Goal: Information Seeking & Learning: Learn about a topic

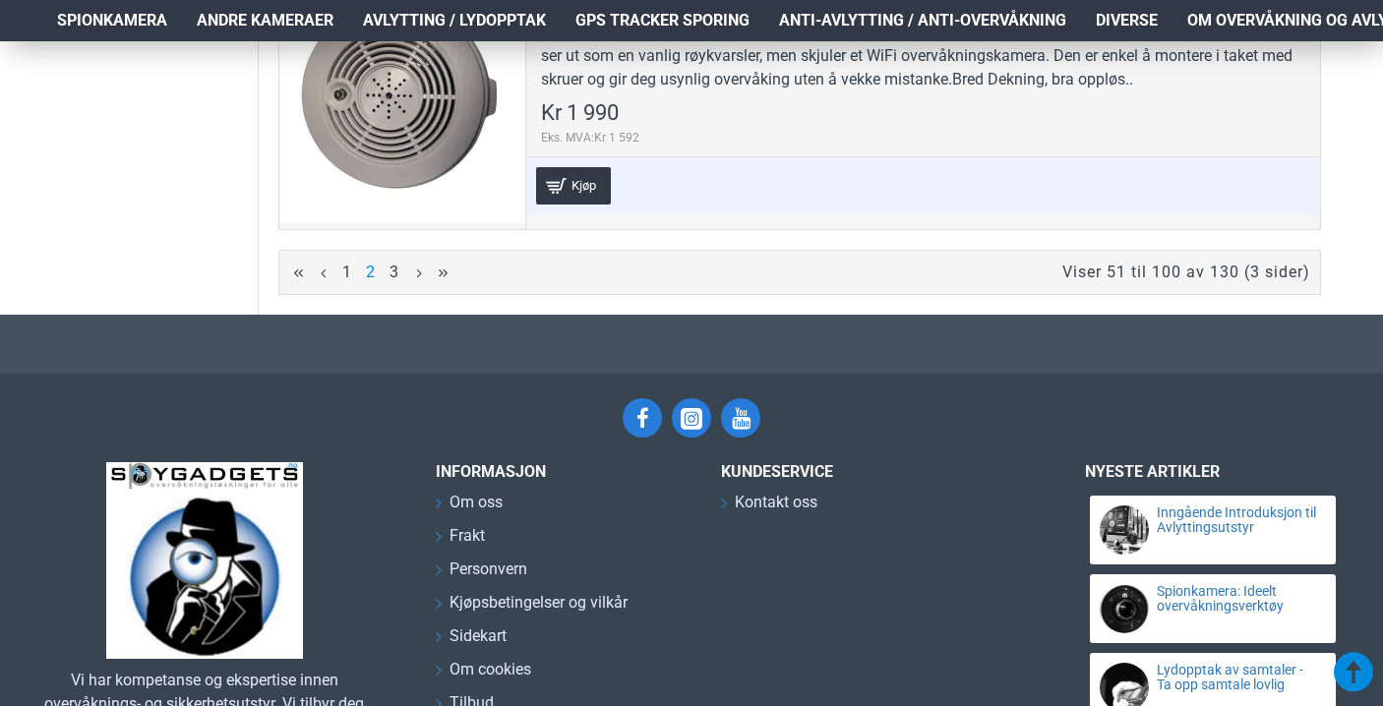
scroll to position [14694, 0]
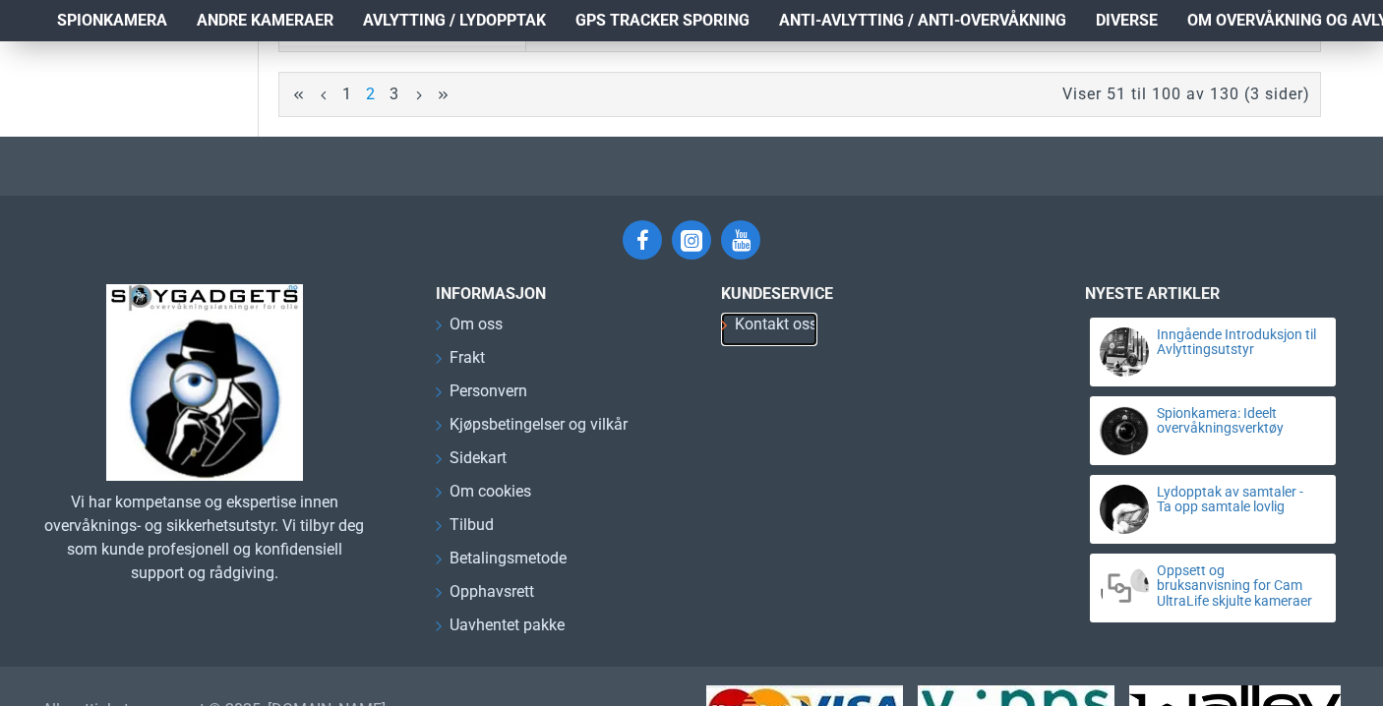
click at [776, 313] on span "Kontakt oss" at bounding box center [776, 325] width 83 height 24
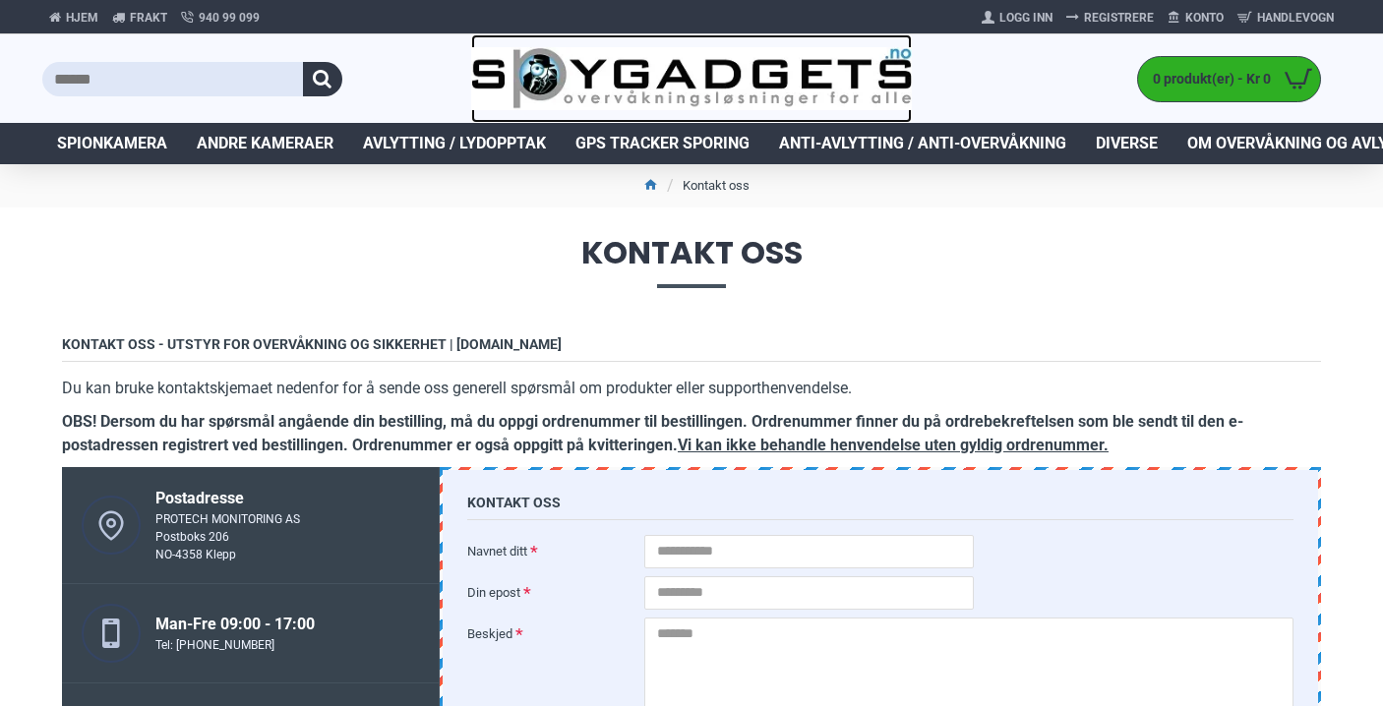
click at [623, 71] on img at bounding box center [692, 79] width 442 height 64
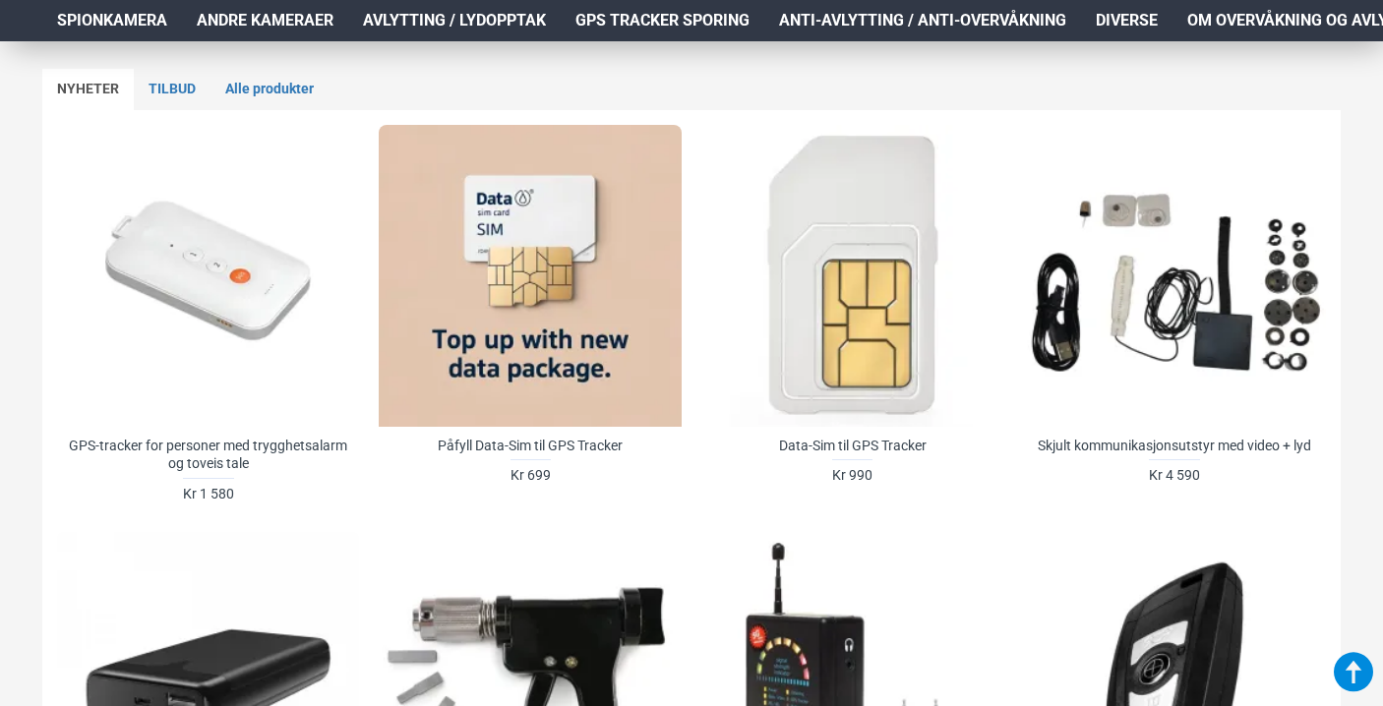
scroll to position [823, 0]
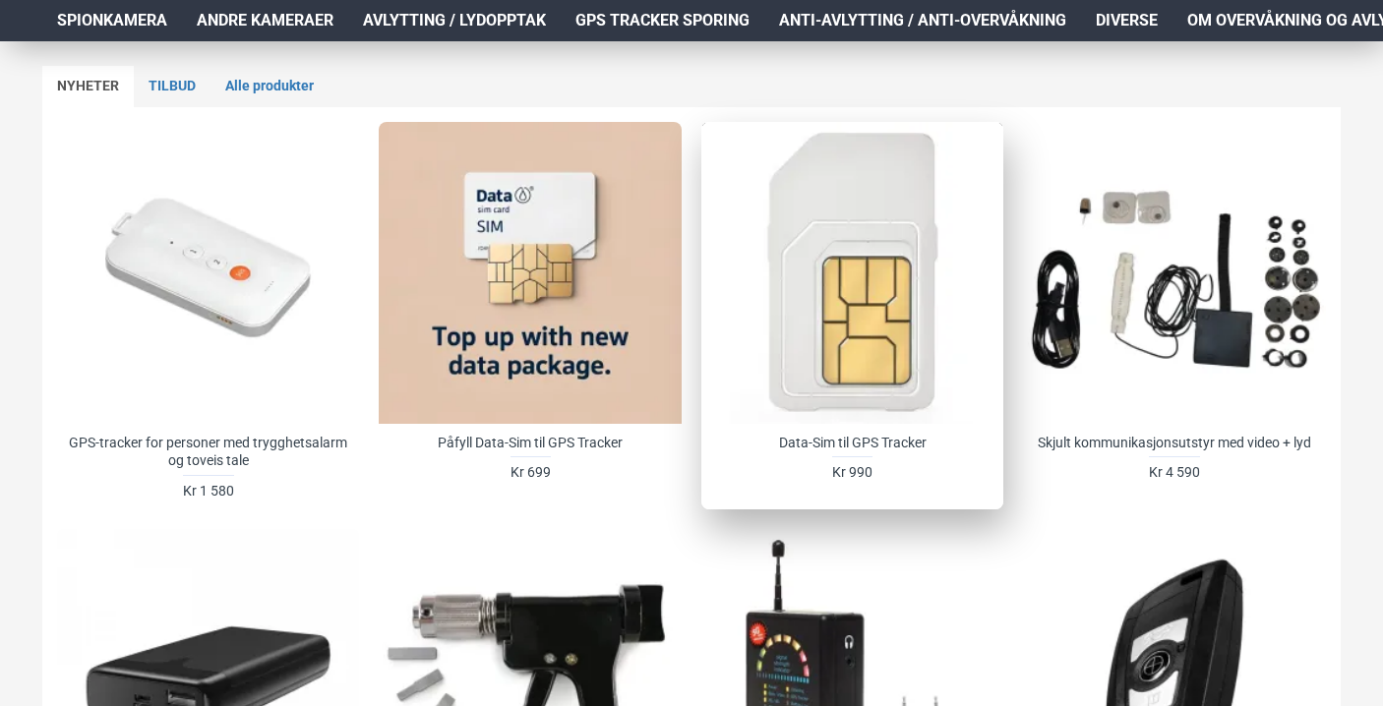
click at [883, 359] on div at bounding box center [852, 273] width 302 height 302
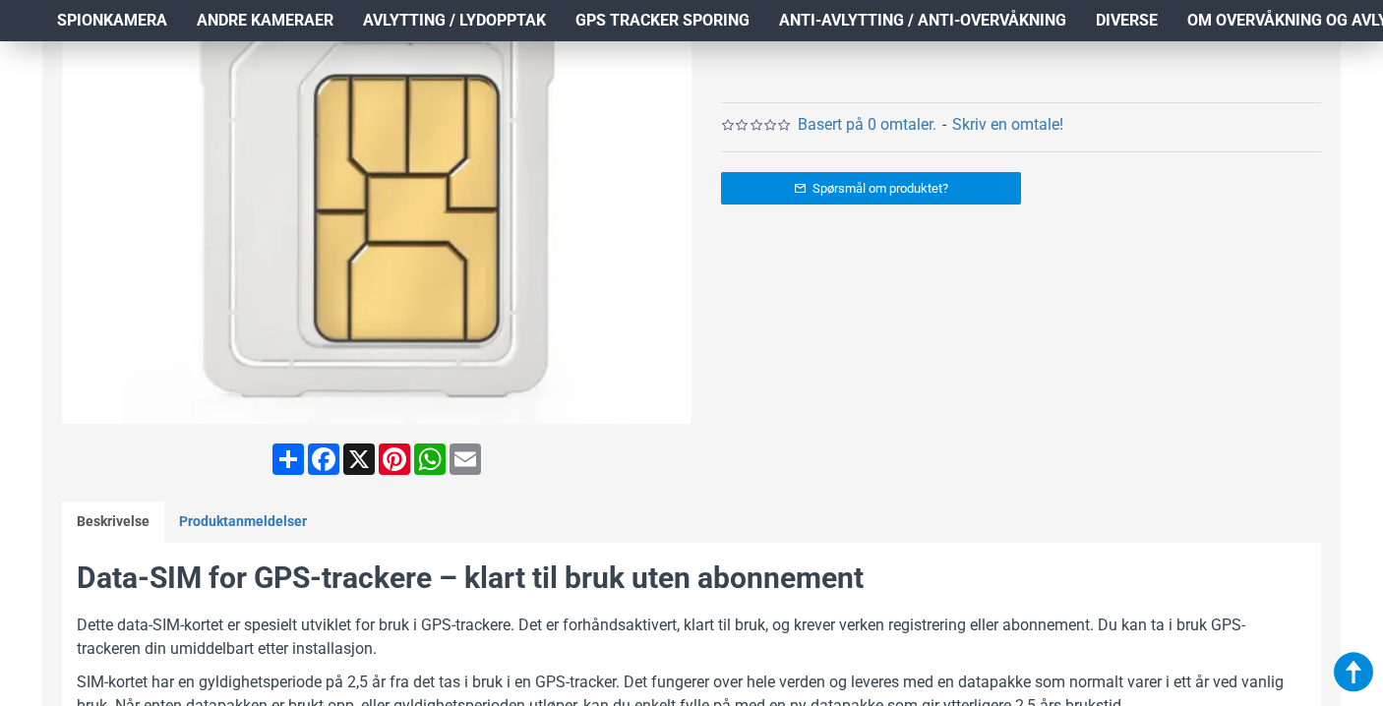
scroll to position [545, 0]
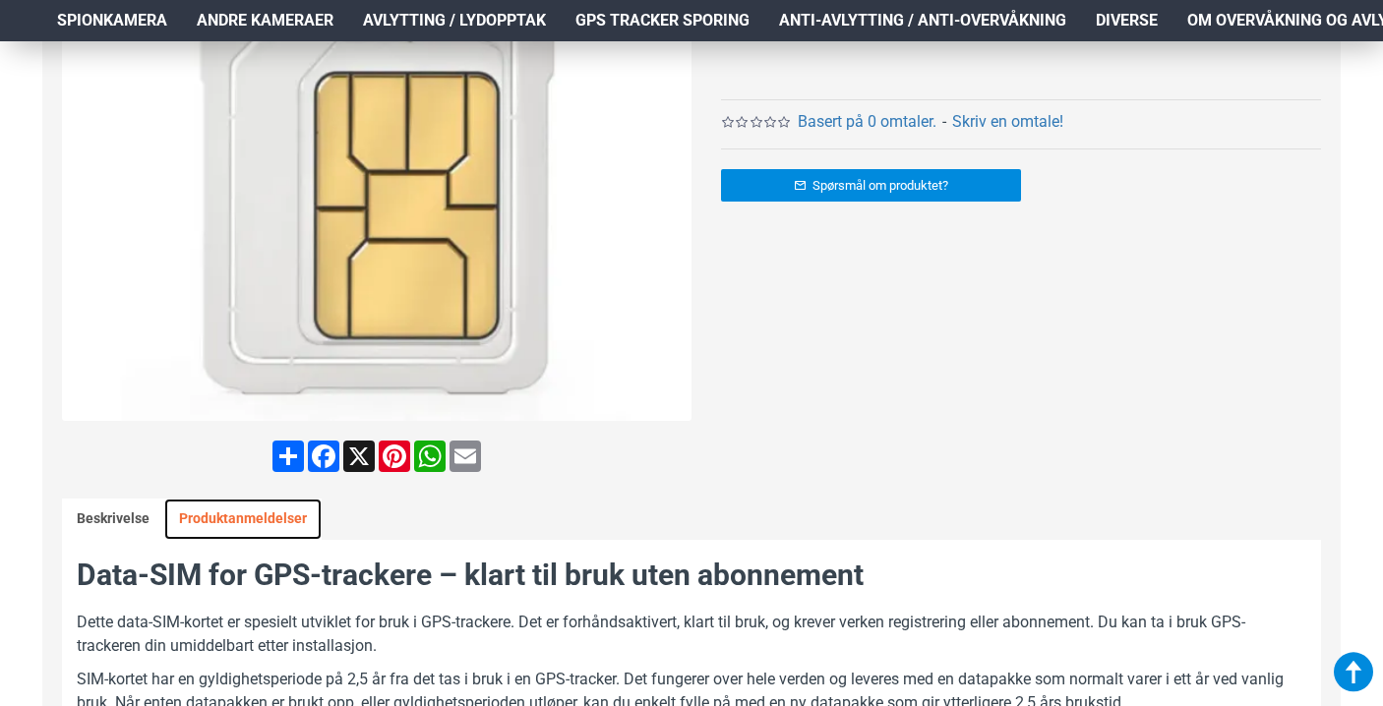
click at [280, 522] on link "Produktanmeldelser" at bounding box center [242, 519] width 157 height 41
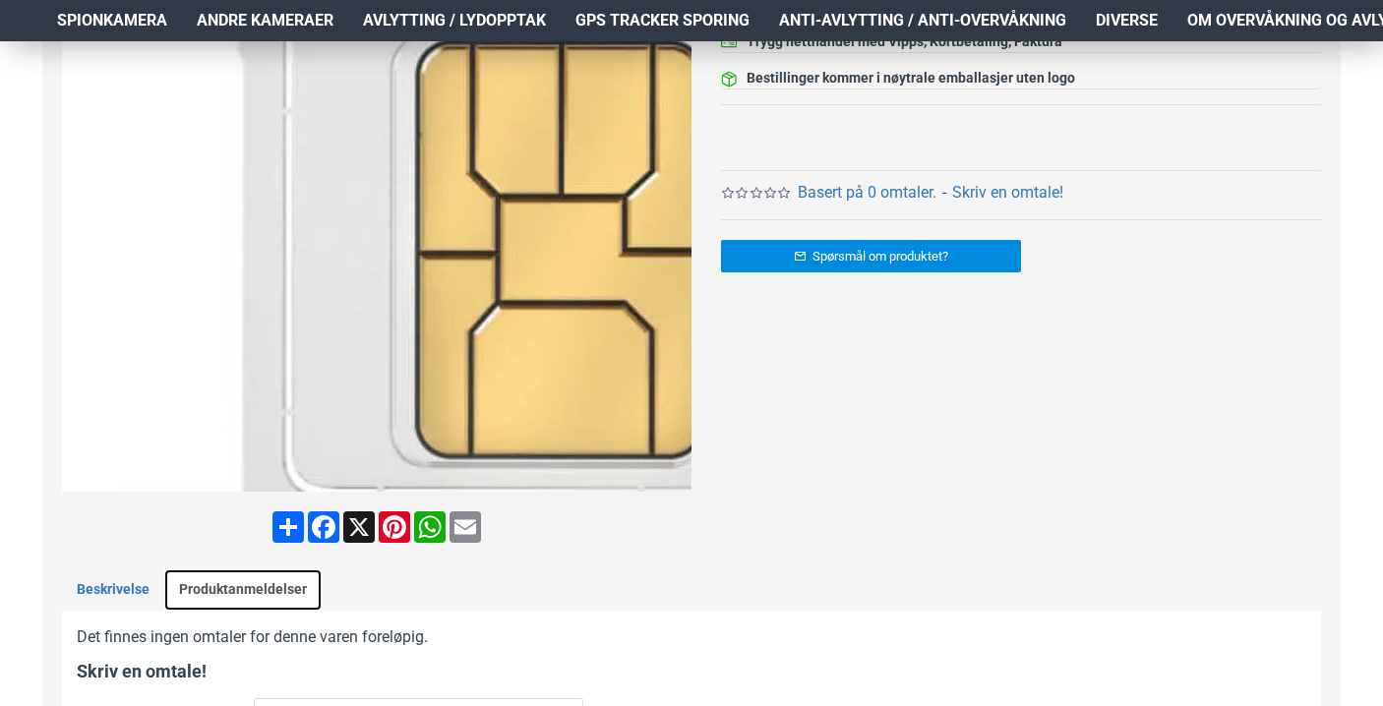
scroll to position [487, 0]
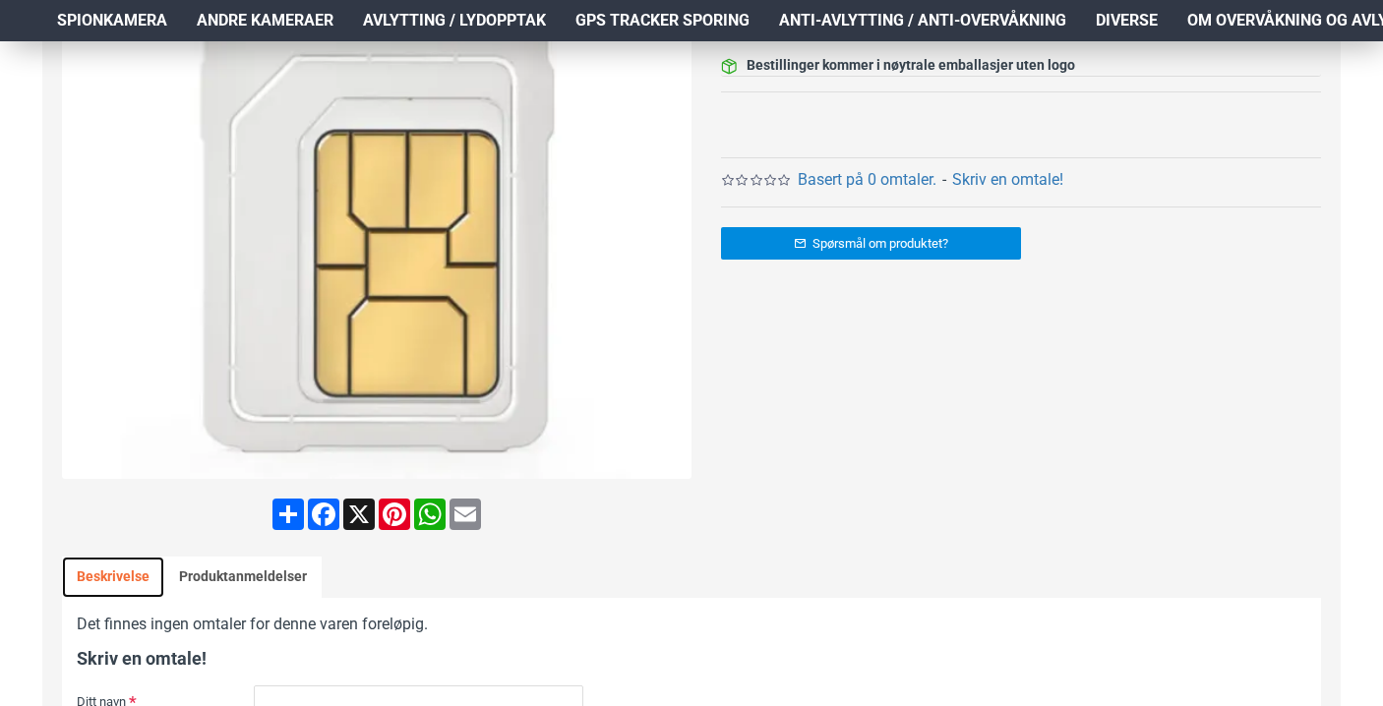
click at [123, 568] on link "Beskrivelse" at bounding box center [113, 577] width 102 height 41
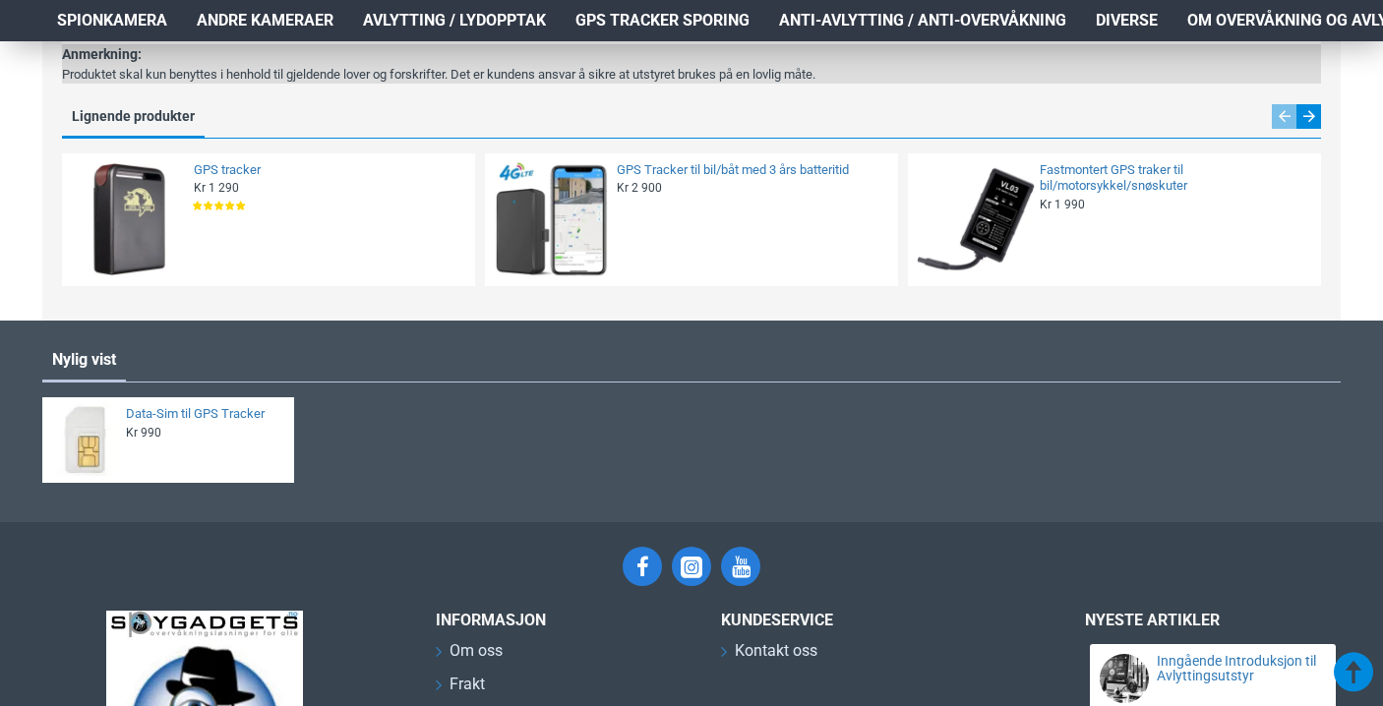
scroll to position [1271, 0]
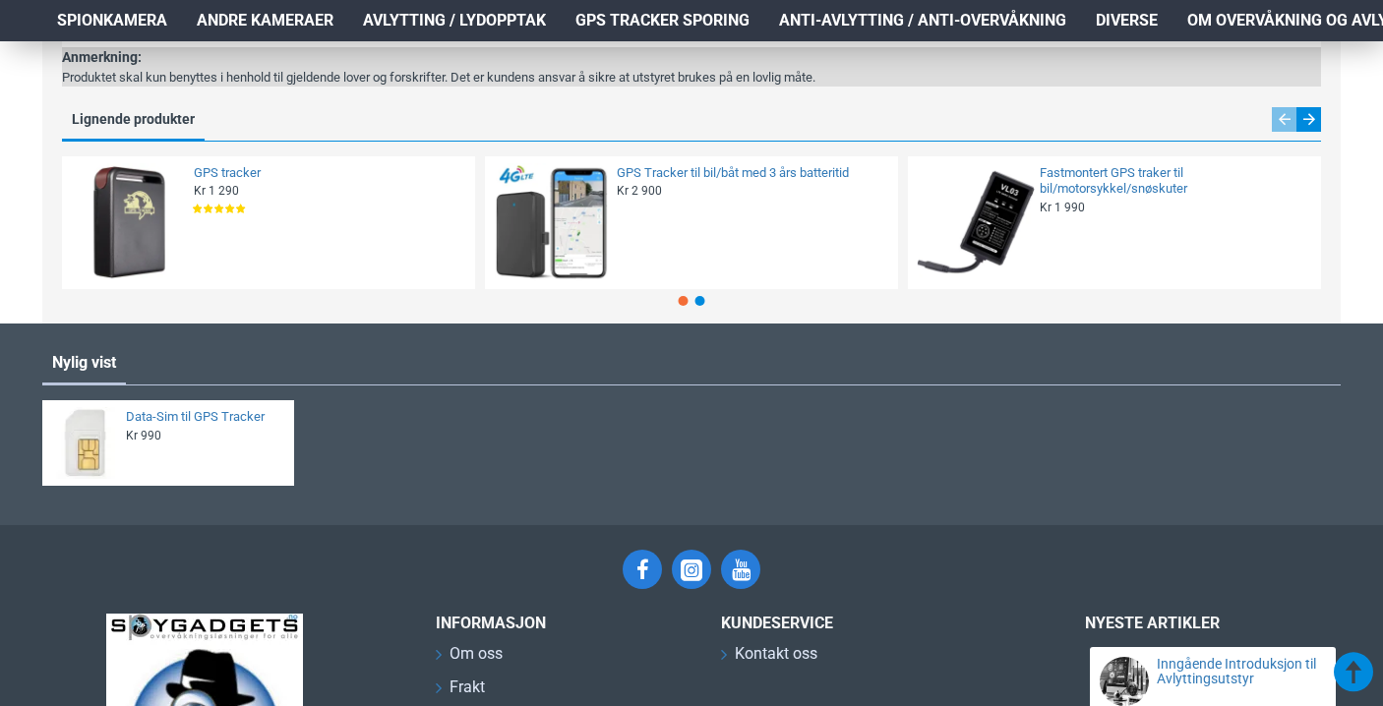
click at [155, 193] on img at bounding box center [129, 223] width 120 height 120
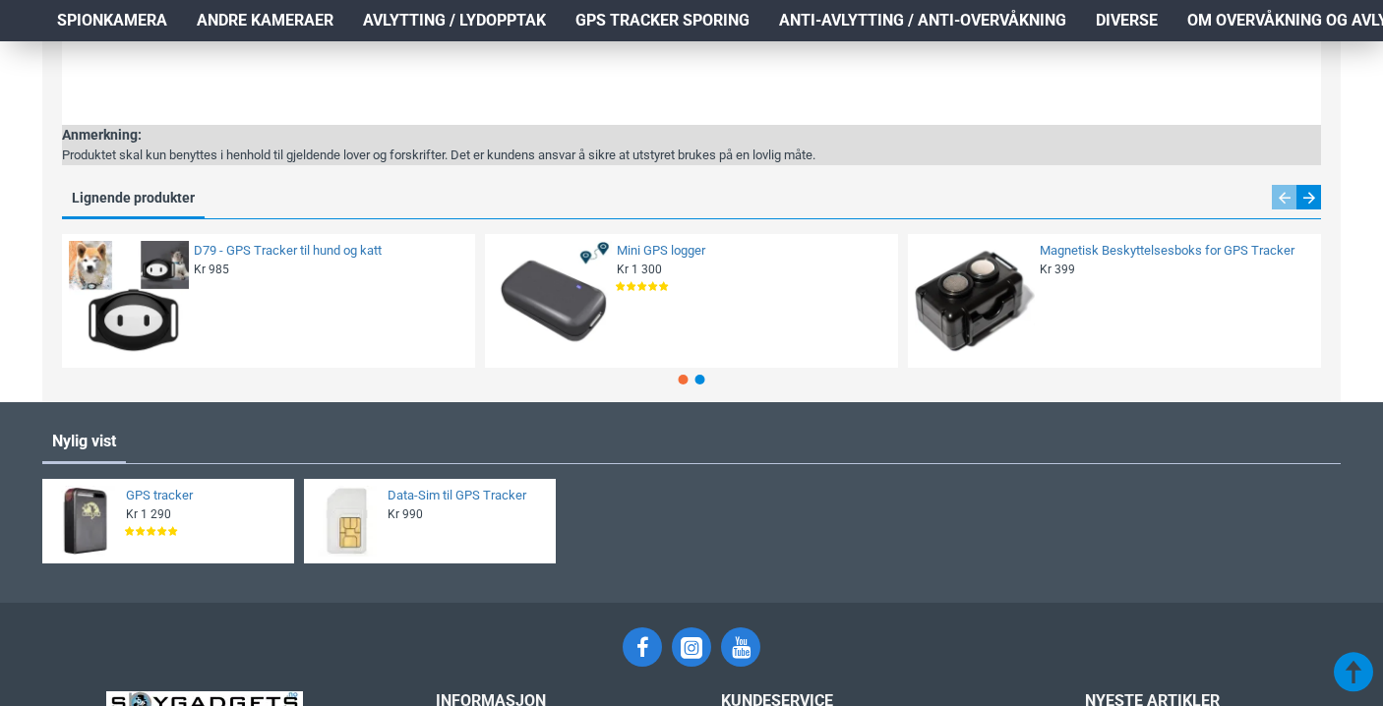
scroll to position [3045, 0]
click at [401, 510] on span "Kr 990" at bounding box center [404, 513] width 35 height 16
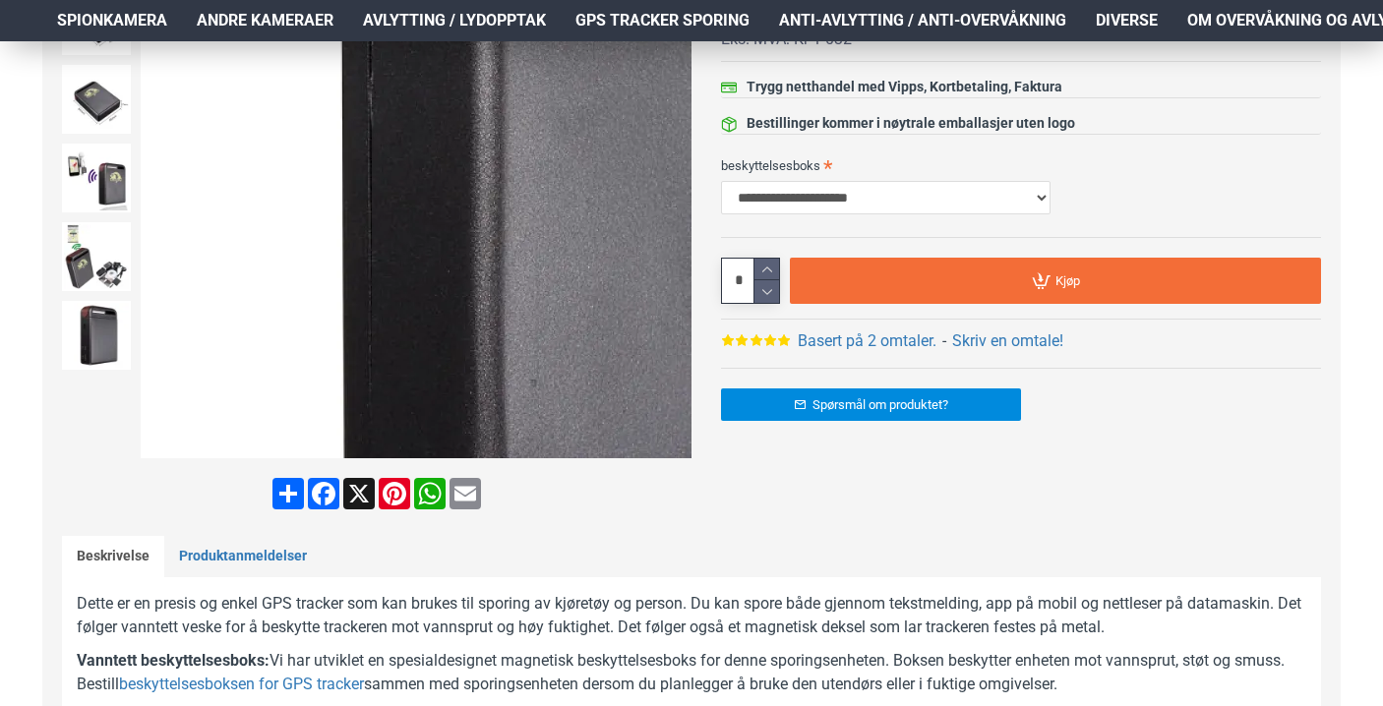
scroll to position [0, 0]
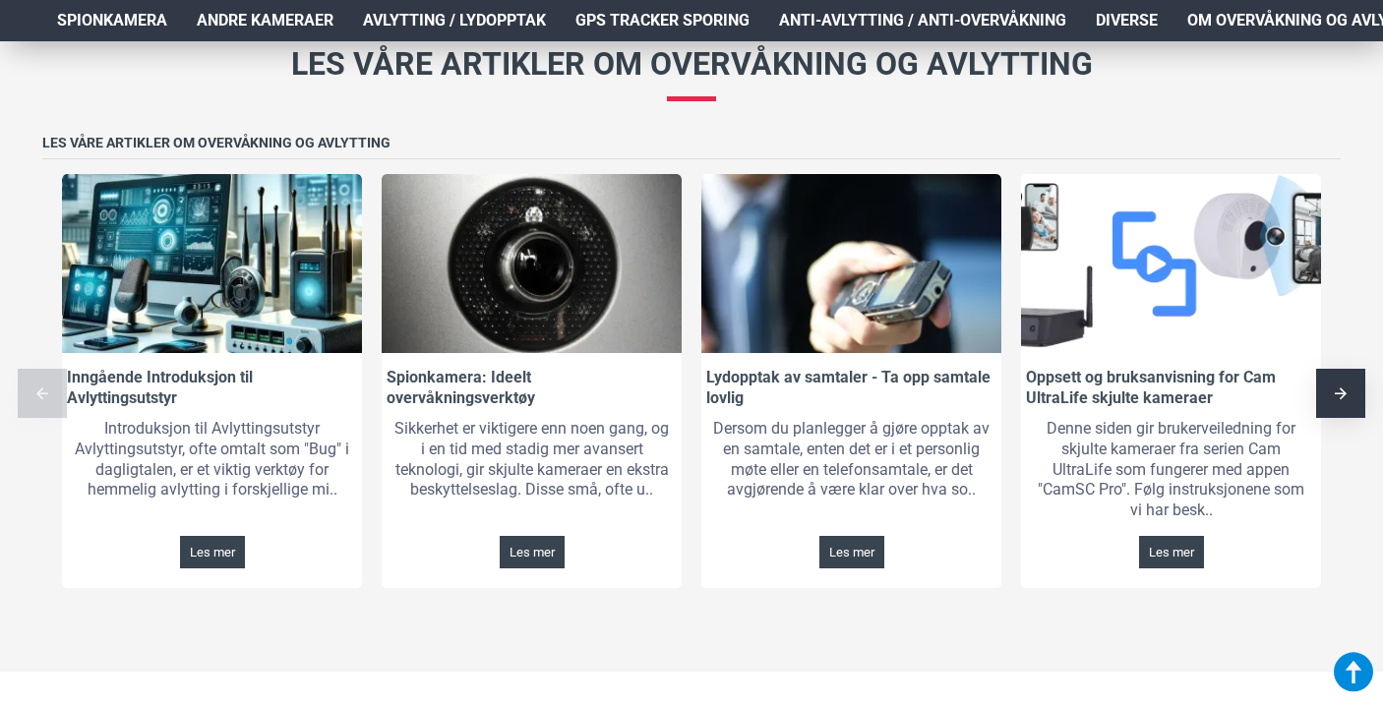
scroll to position [2882, 0]
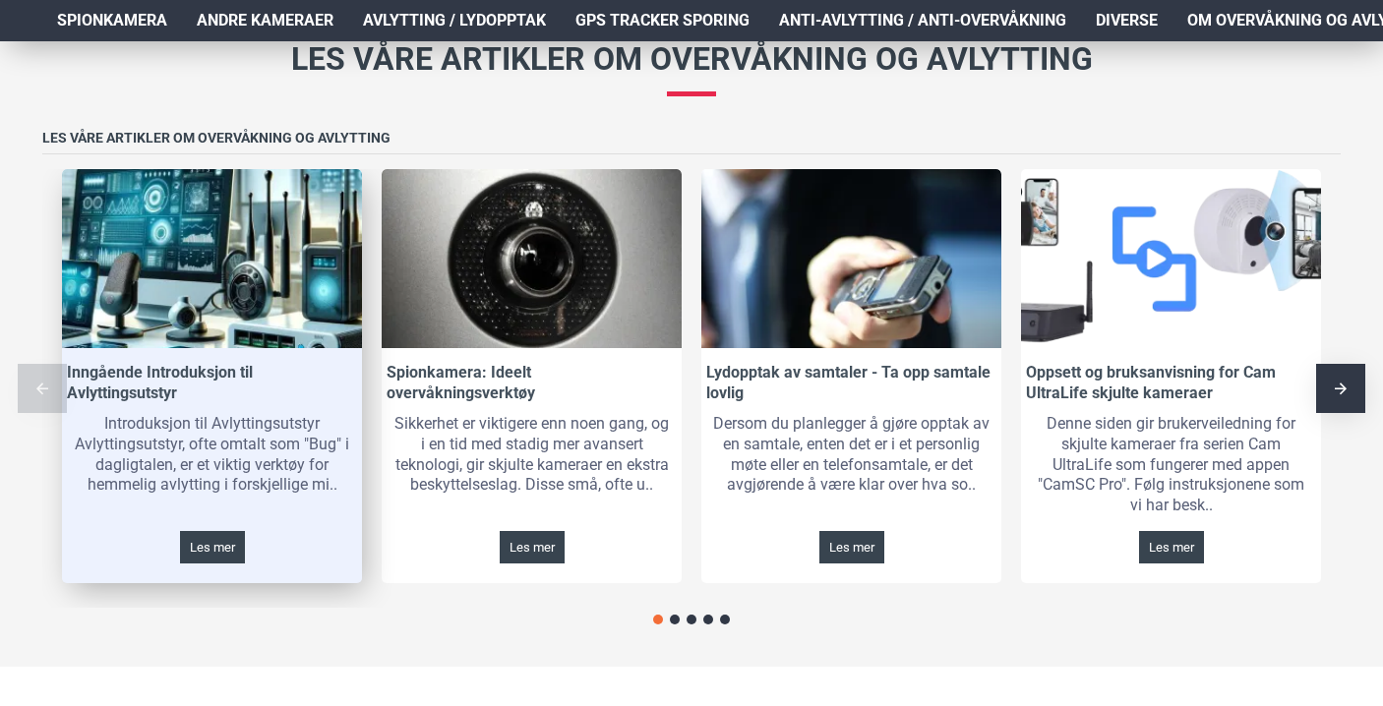
click at [208, 461] on div "Introduksjon til Avlyttingsutstyr Avlyttingsutstyr, ofte omtalt som "Bug" i dag…" at bounding box center [212, 454] width 300 height 91
click at [198, 549] on span "Les mer" at bounding box center [212, 547] width 45 height 13
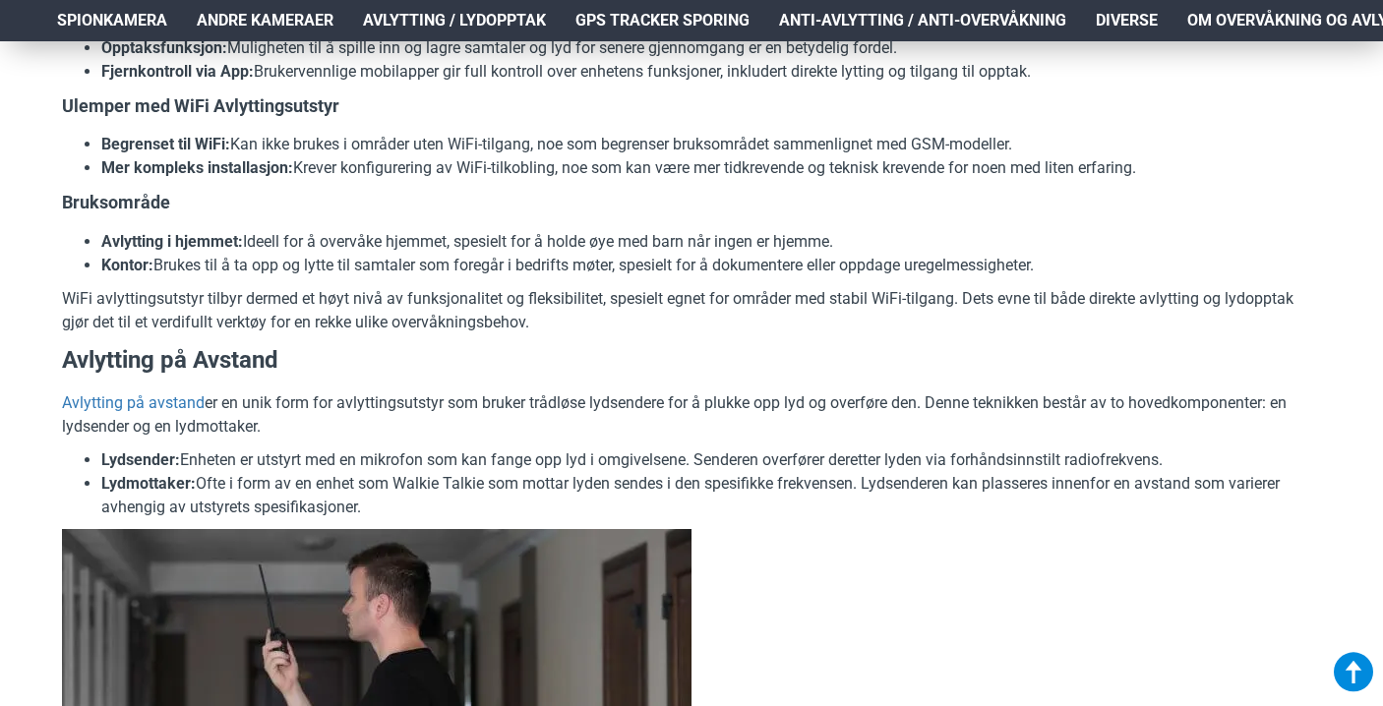
scroll to position [3103, 0]
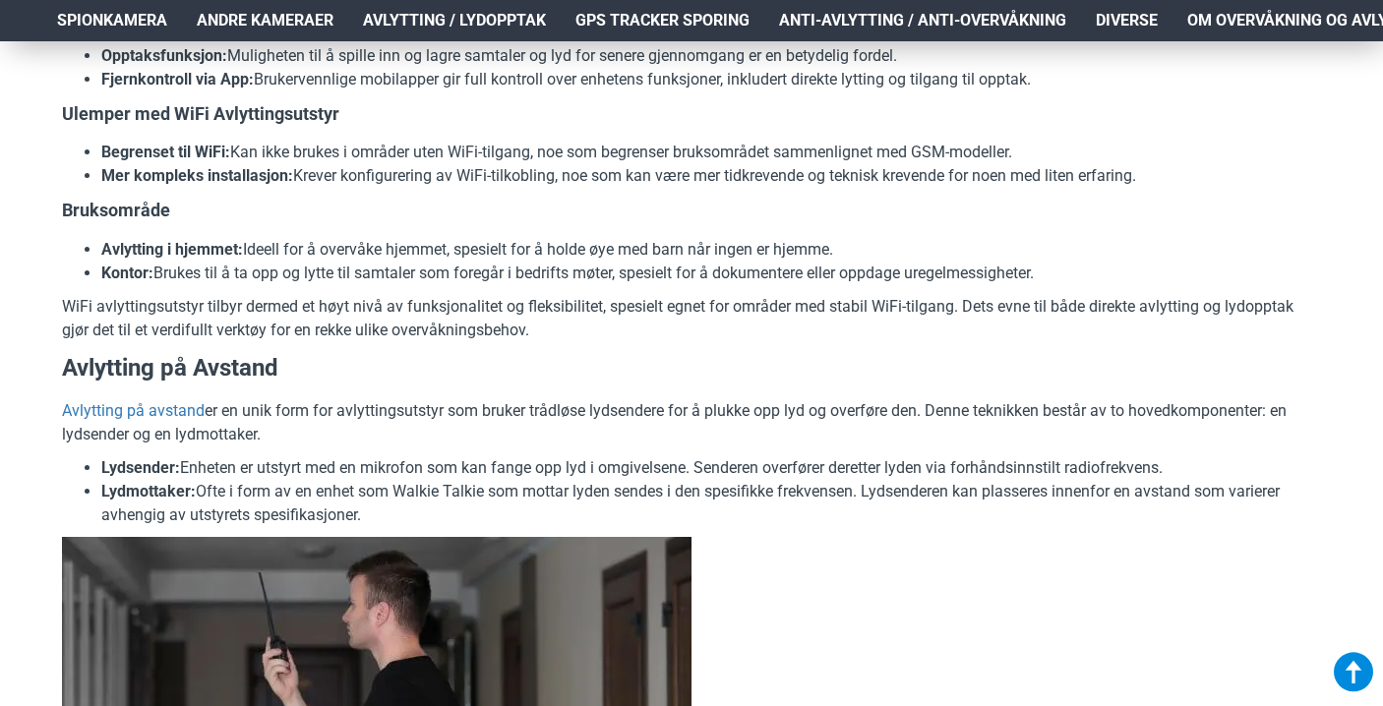
drag, startPoint x: 342, startPoint y: 175, endPoint x: 527, endPoint y: 176, distance: 184.9
click at [527, 176] on li "Mer kompleks installasjon: Krever konfigurering av WiFi-tilkobling, noe som kan…" at bounding box center [710, 176] width 1219 height 24
drag, startPoint x: 345, startPoint y: 175, endPoint x: 559, endPoint y: 177, distance: 213.4
click at [559, 177] on li "Mer kompleks installasjon: Krever konfigurering av WiFi-tilkobling, noe som kan…" at bounding box center [710, 176] width 1219 height 24
copy li "konfigurering av WiFi-tilkobling"
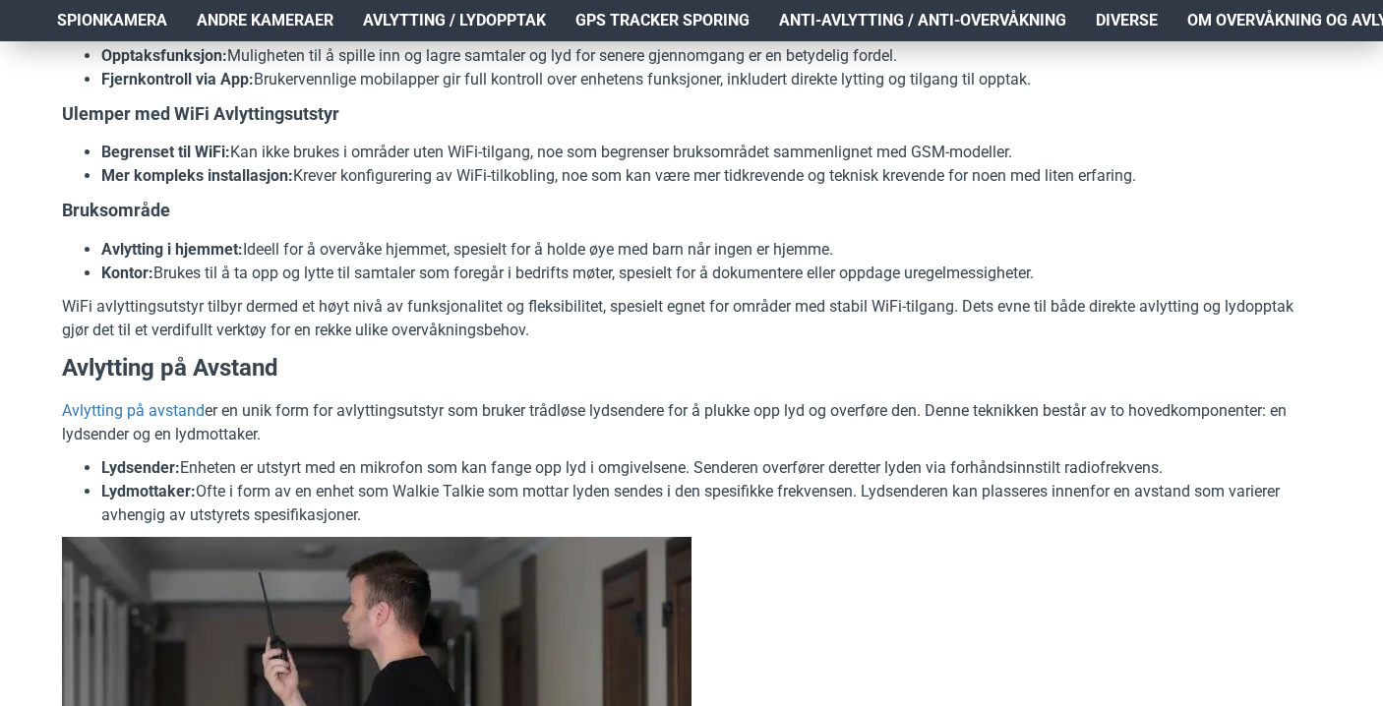
click at [613, 216] on h4 "Bruksområde" at bounding box center [691, 210] width 1259 height 25
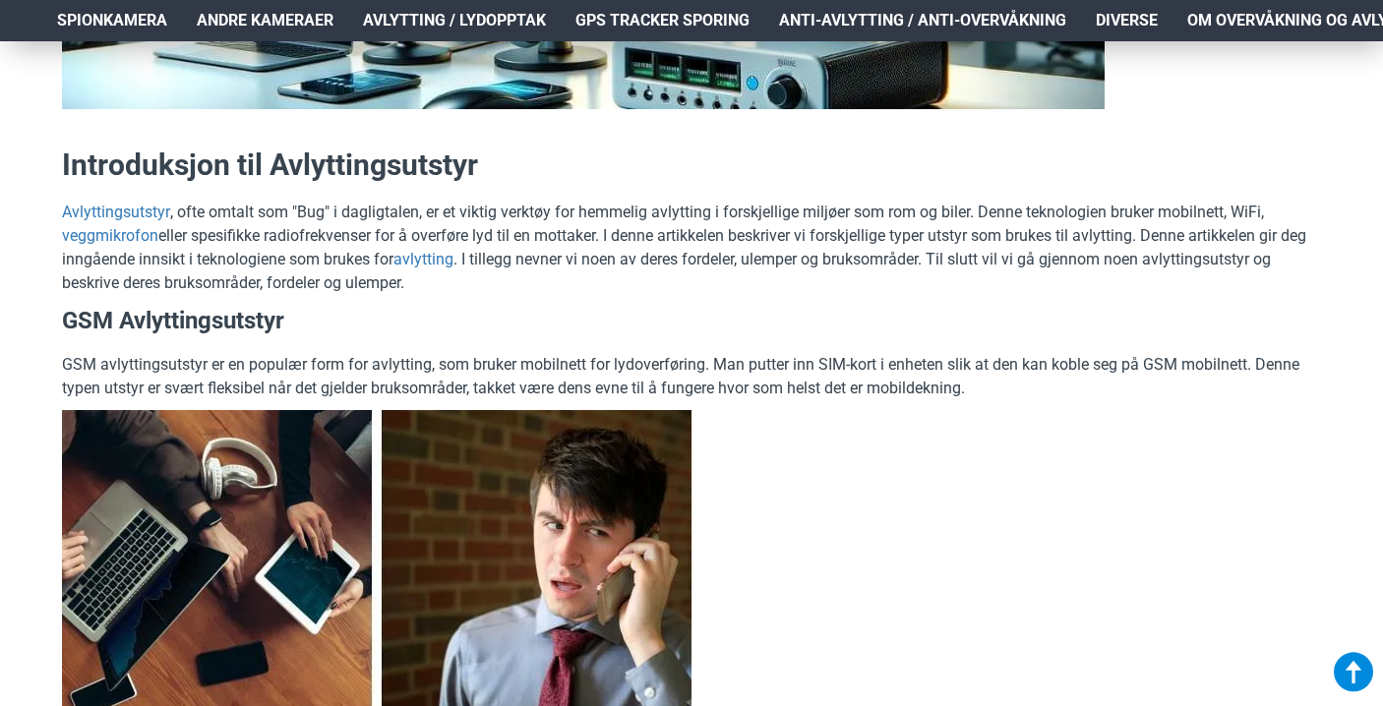
scroll to position [0, 0]
